Goal: Task Accomplishment & Management: Manage account settings

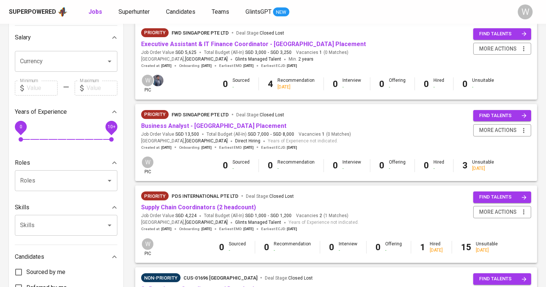
scroll to position [170, 0]
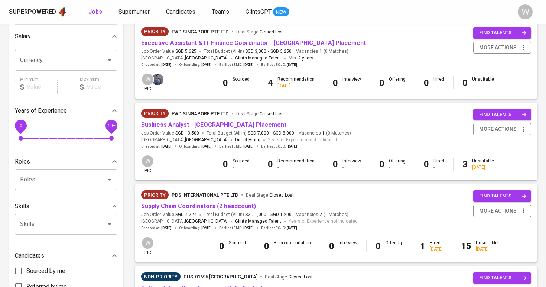
click at [201, 205] on link "Supply Chain Coordinators (2 headcount)" at bounding box center [198, 205] width 115 height 7
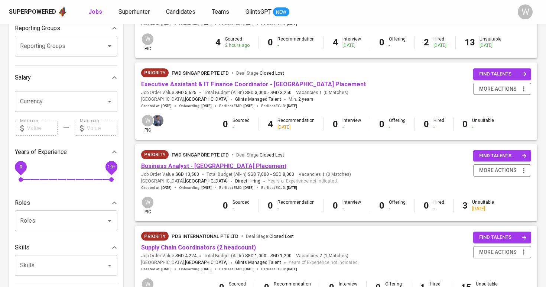
scroll to position [139, 0]
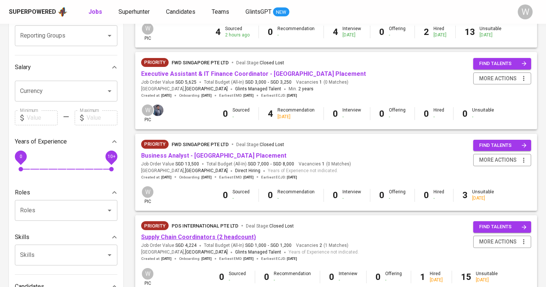
click at [180, 233] on link "Supply Chain Coordinators (2 headcount)" at bounding box center [198, 236] width 115 height 7
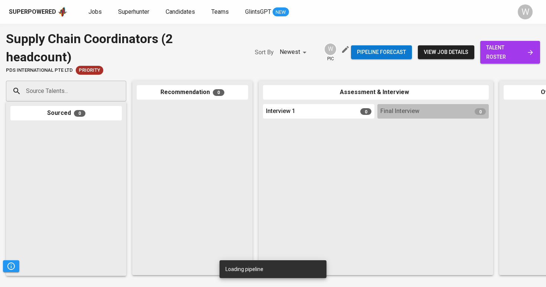
click at [538, 34] on div "Pipeline forecast view job details talent roster" at bounding box center [445, 52] width 189 height 45
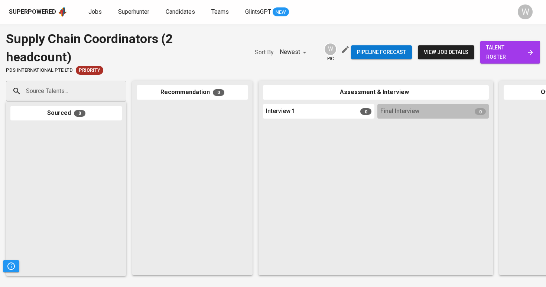
click at [532, 46] on span "talent roster" at bounding box center [510, 52] width 48 height 18
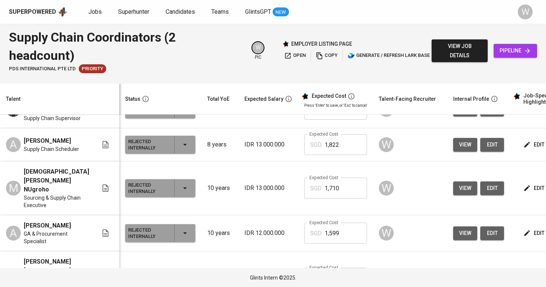
scroll to position [387, 0]
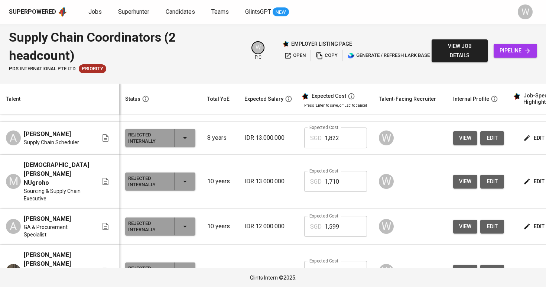
click at [524, 228] on icon "button" at bounding box center [527, 226] width 6 height 6
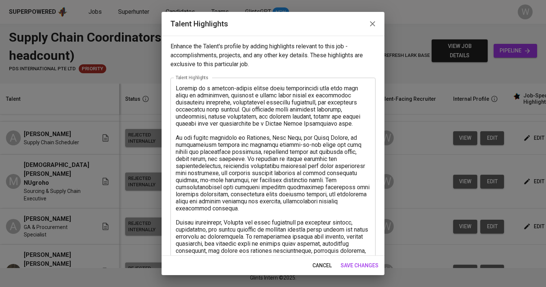
scroll to position [0, 0]
click at [367, 268] on span "save changes" at bounding box center [359, 265] width 38 height 9
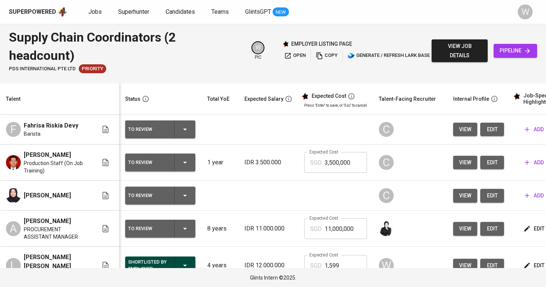
click at [79, 149] on td "Rian Ananda Production Staff (On Job Training)" at bounding box center [59, 162] width 119 height 36
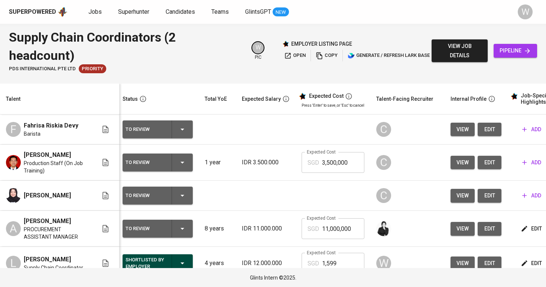
scroll to position [0, 3]
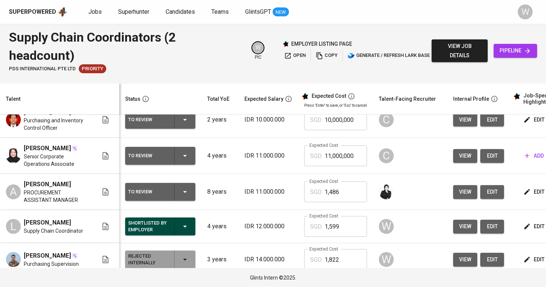
scroll to position [43, 0]
